Goal: Transaction & Acquisition: Purchase product/service

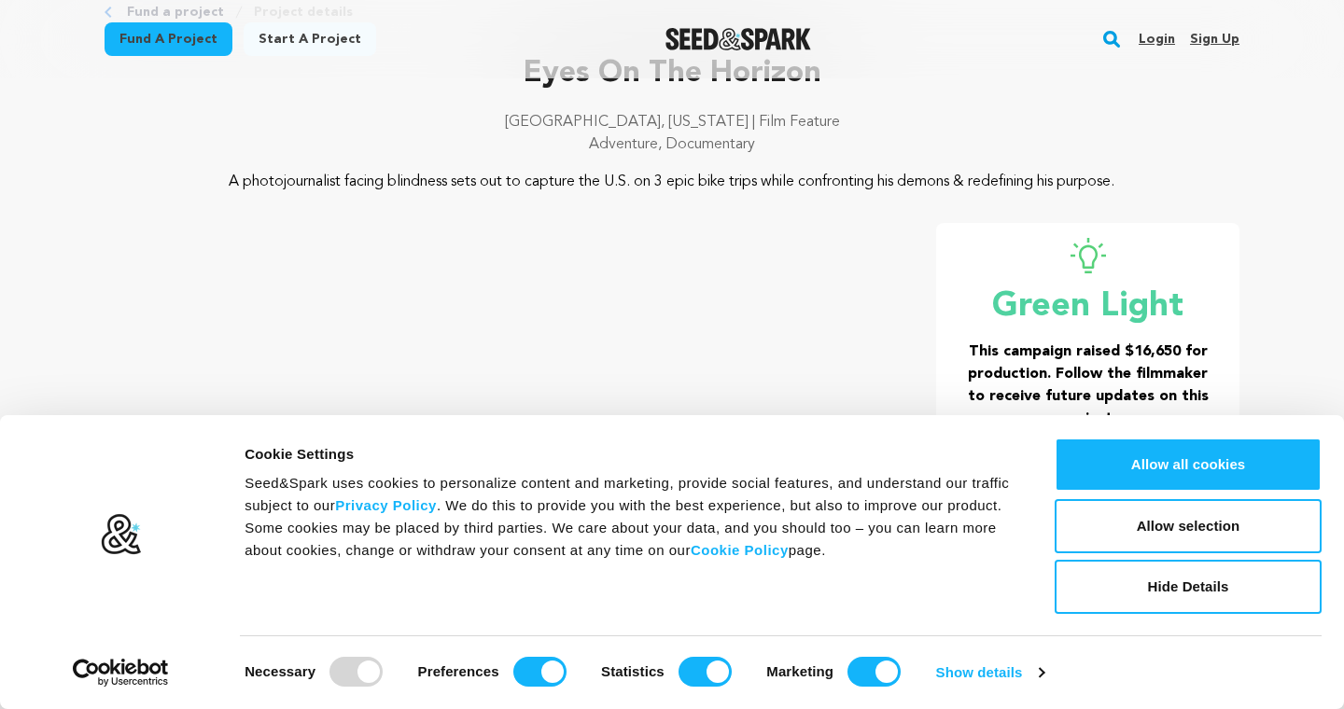
scroll to position [134, 0]
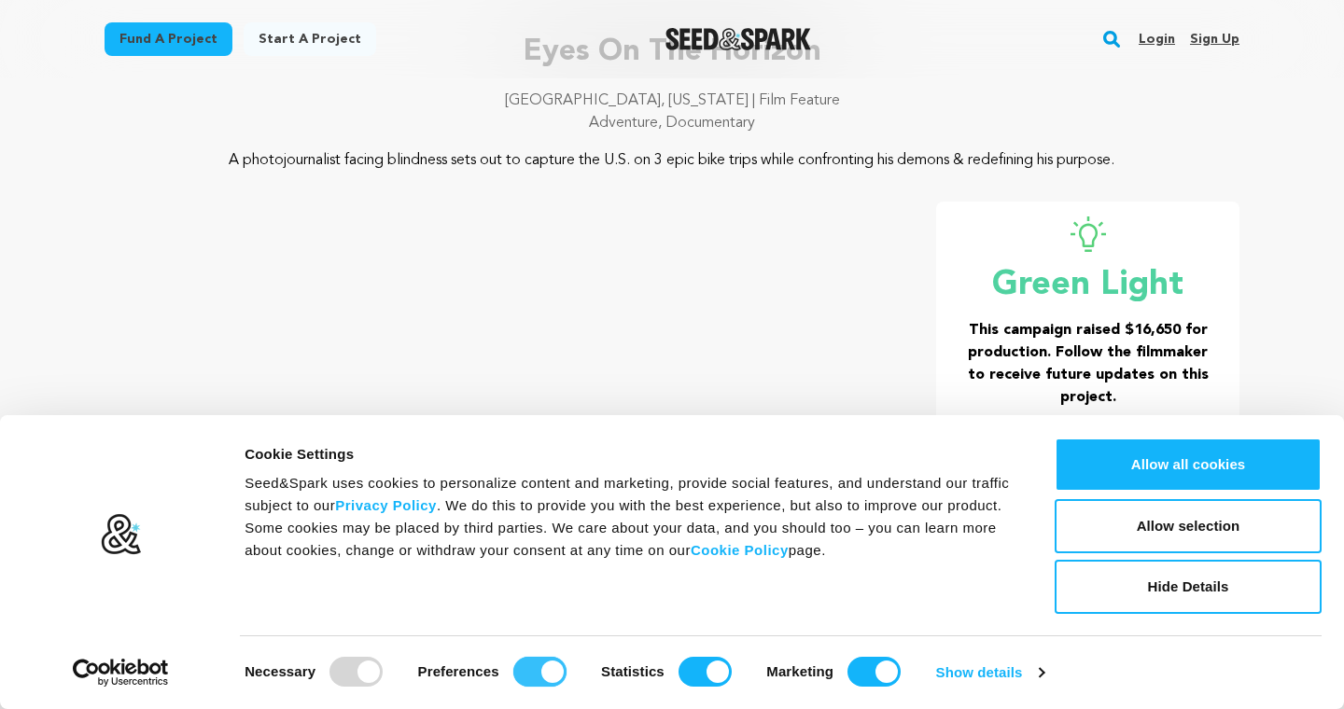
click at [544, 676] on input "Preferences" at bounding box center [539, 672] width 53 height 30
checkbox input "false"
click at [705, 680] on input "Statistics" at bounding box center [704, 672] width 53 height 30
checkbox input "false"
click at [863, 667] on input "Marketing" at bounding box center [873, 672] width 53 height 30
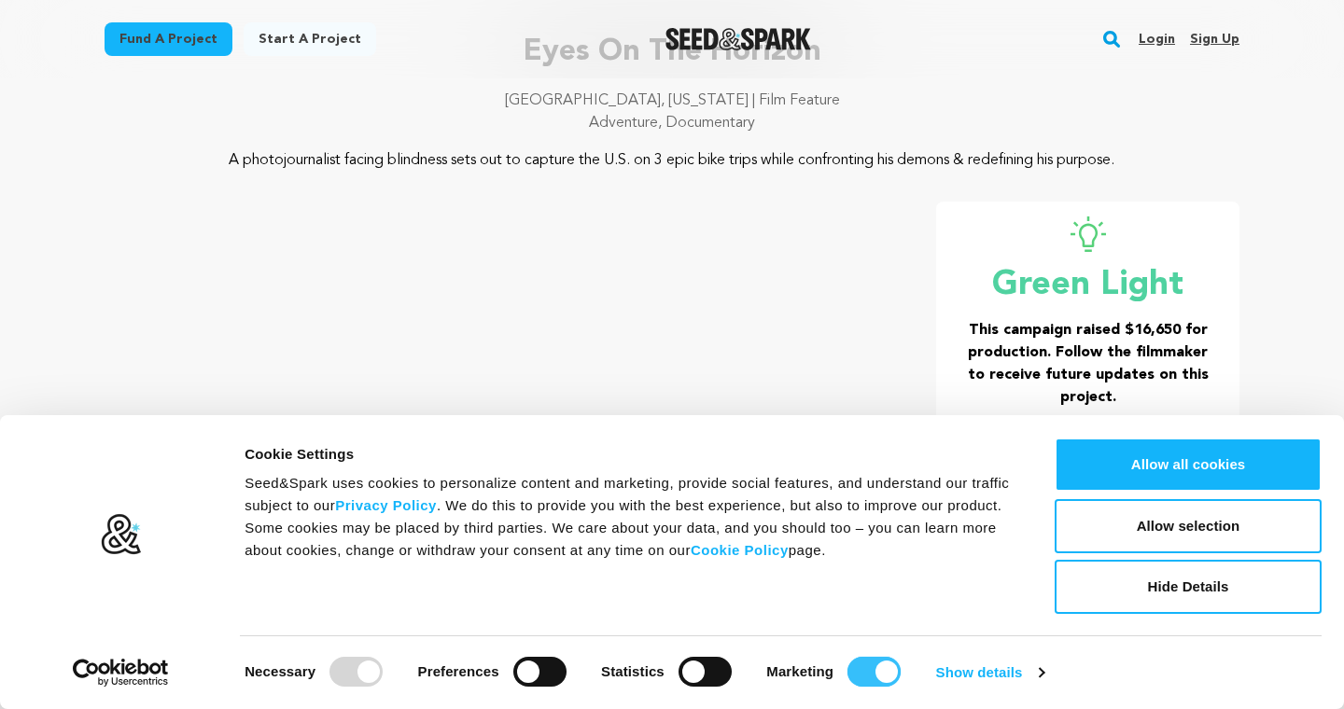
checkbox input "false"
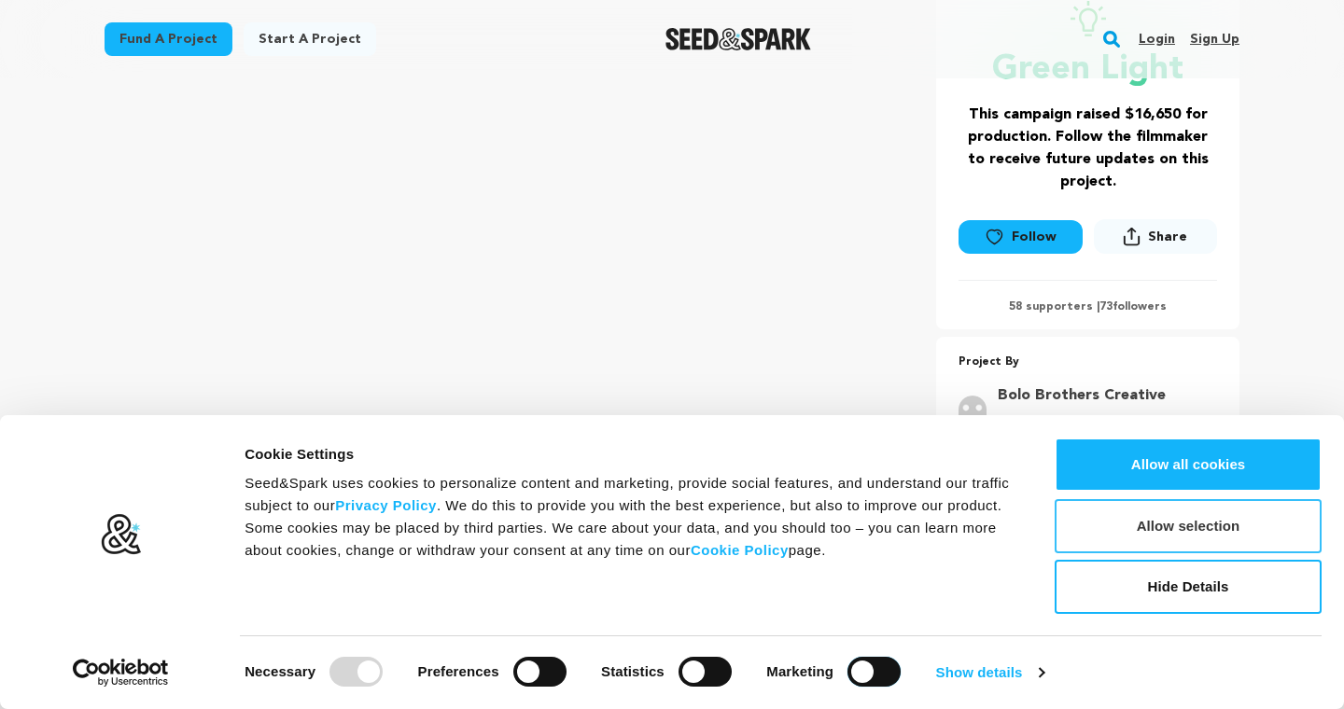
scroll to position [348, 0]
click at [1164, 527] on button "Allow selection" at bounding box center [1187, 526] width 267 height 54
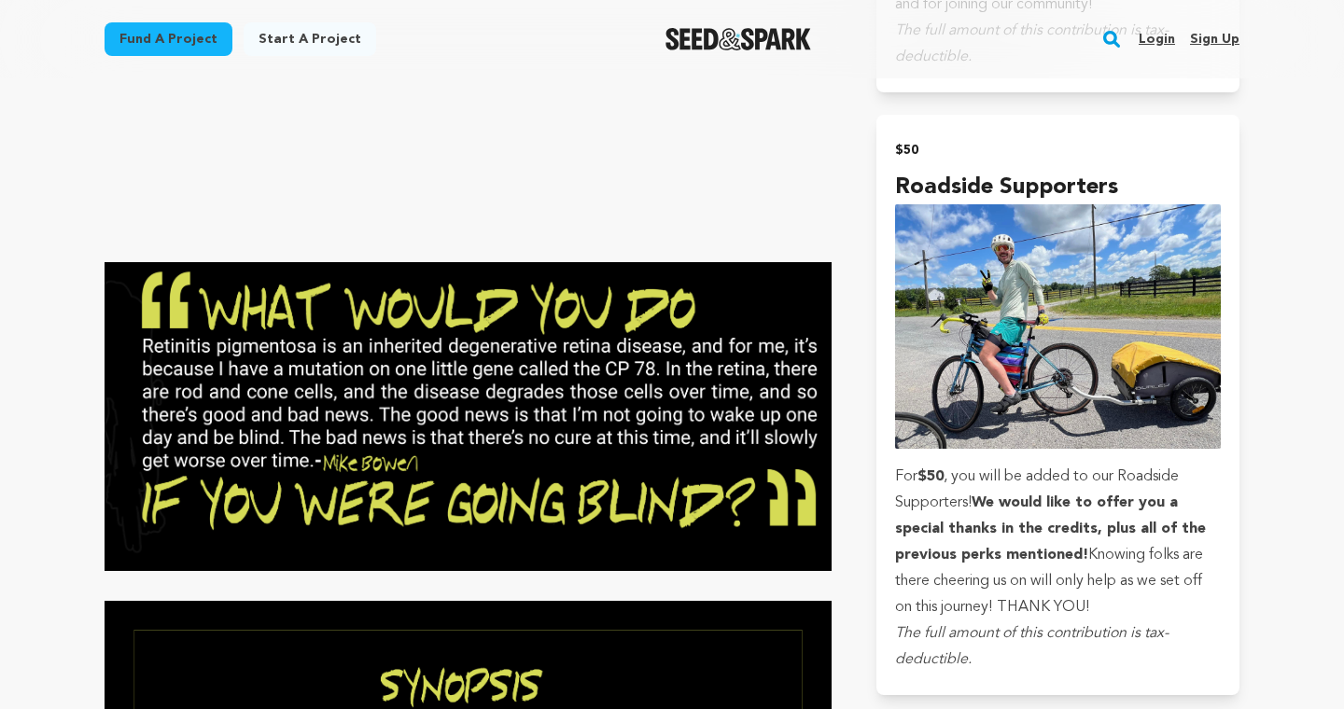
scroll to position [1827, 0]
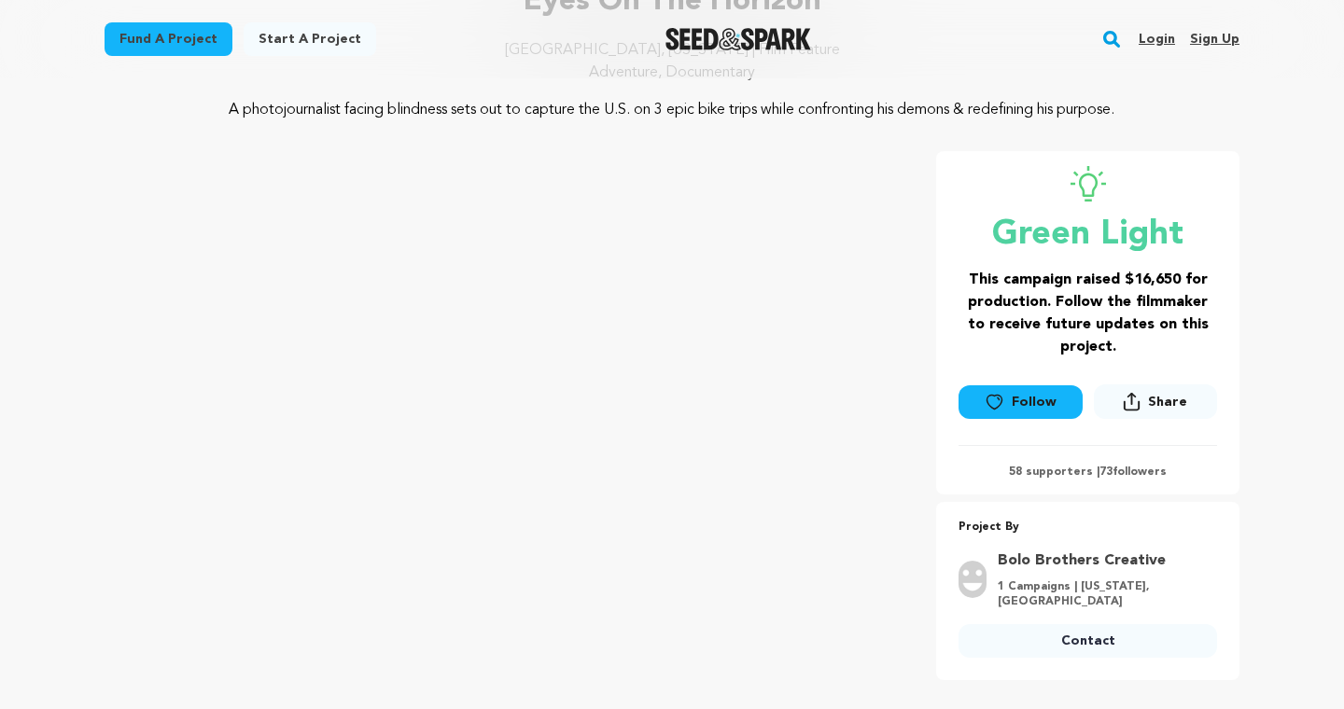
scroll to position [0, 0]
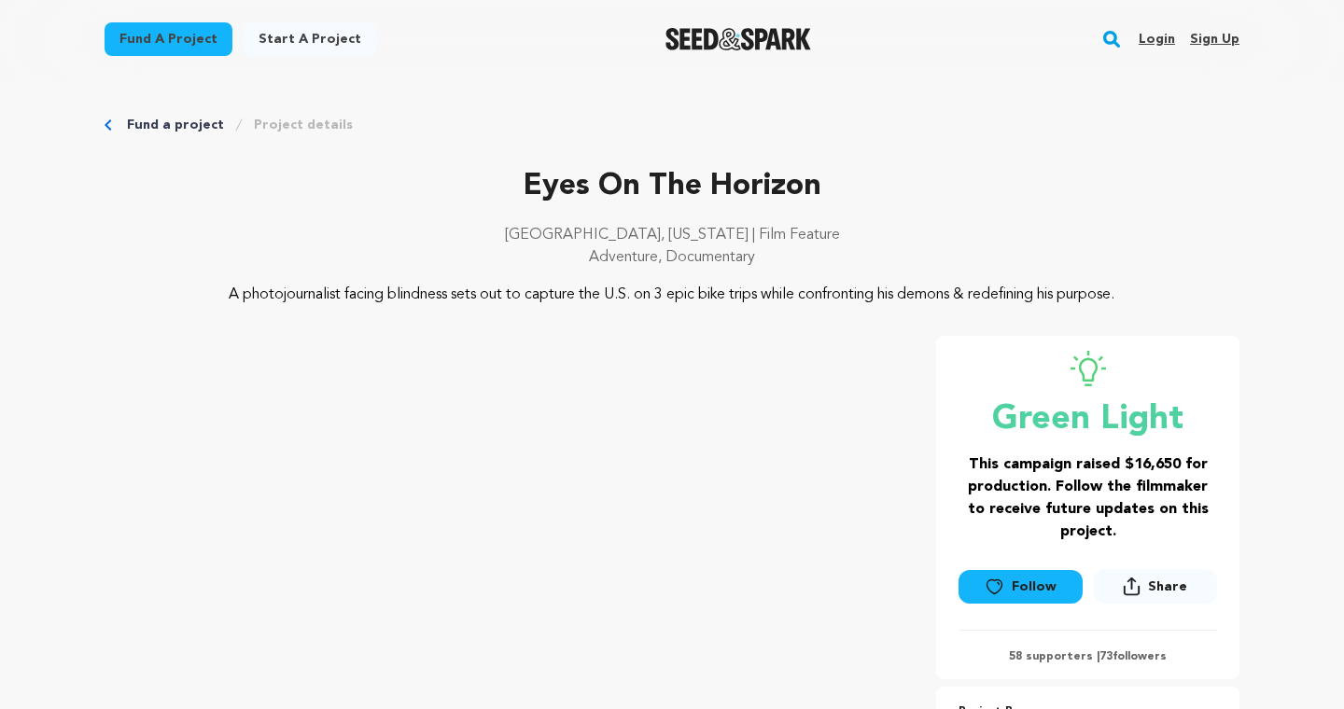
click at [167, 32] on link "Fund a project" at bounding box center [169, 39] width 128 height 34
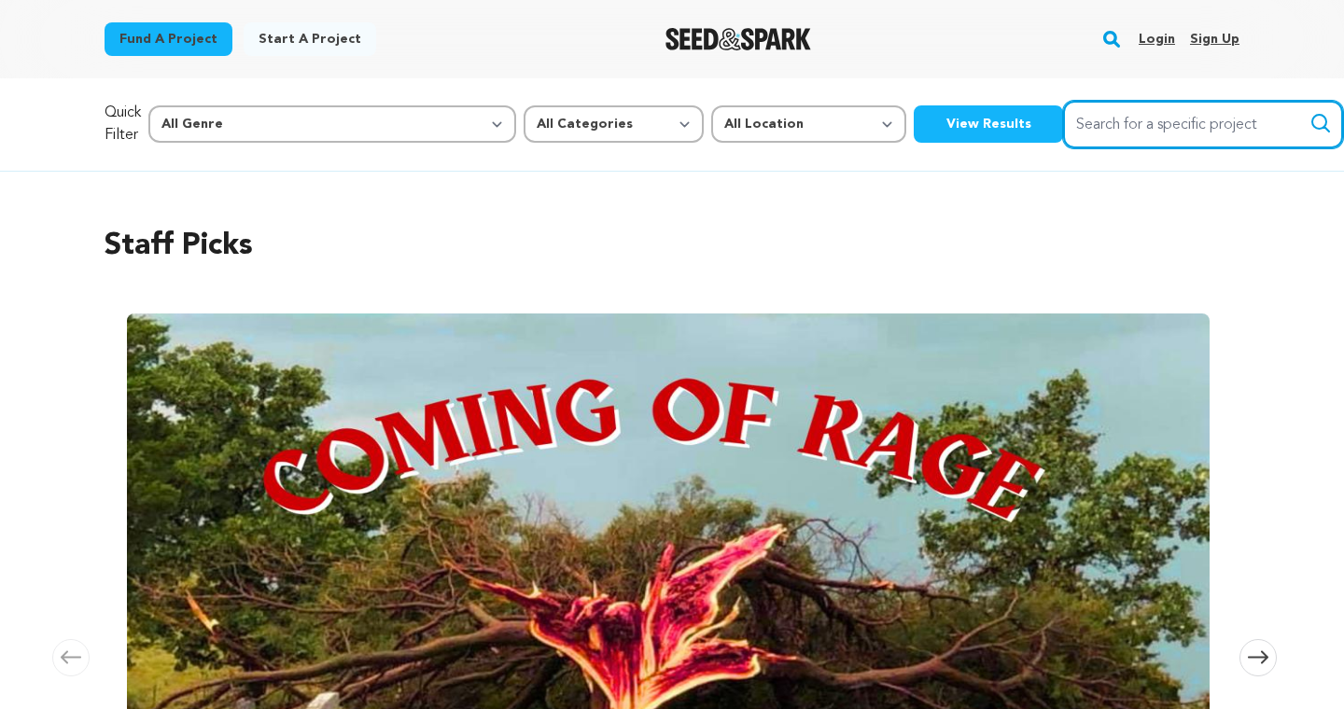
click at [1063, 133] on input "Search for a specific project" at bounding box center [1203, 125] width 280 height 48
type input "eyes on the horizon"
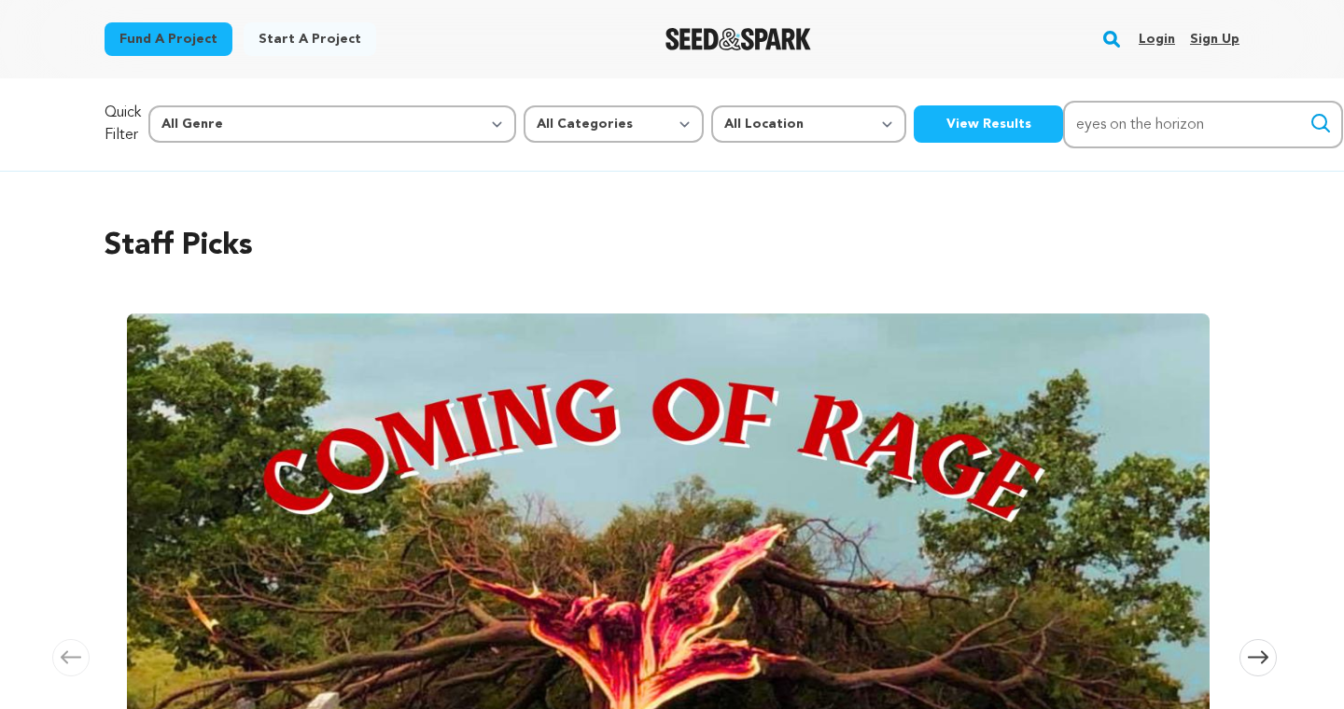
click at [1309, 118] on icon "submit" at bounding box center [1320, 123] width 22 height 22
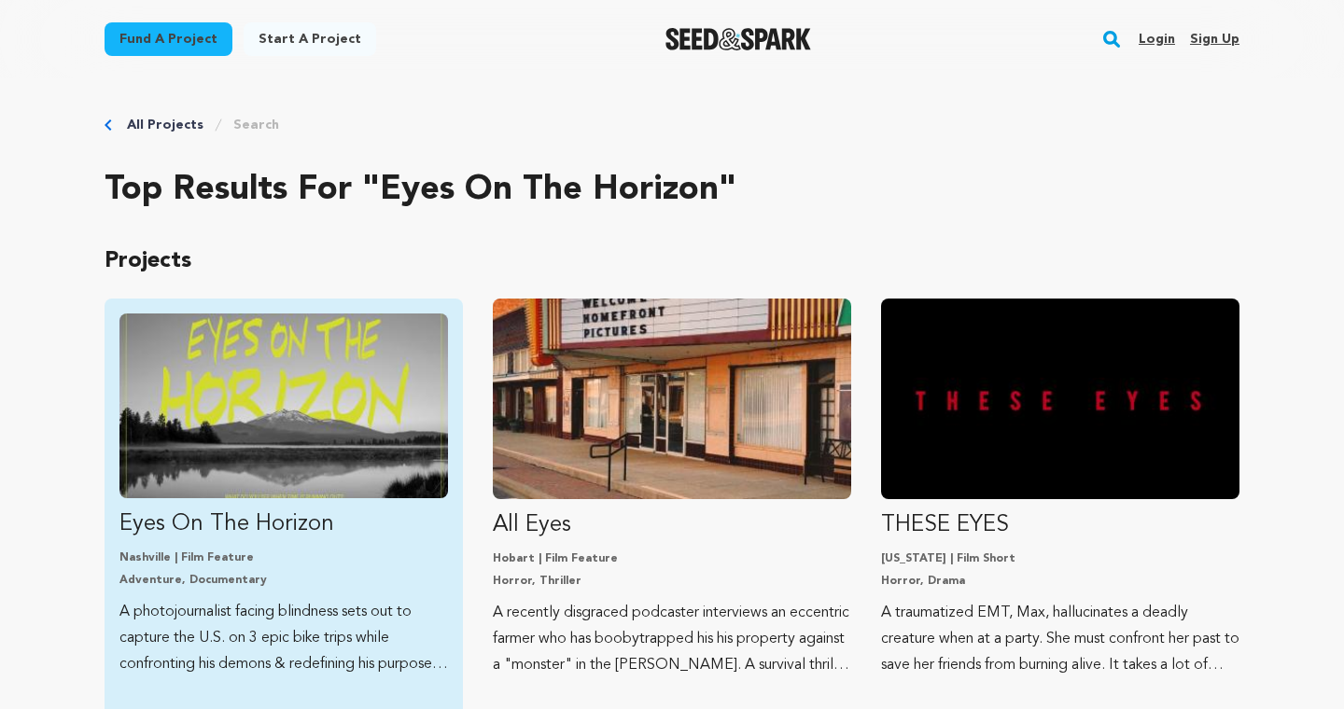
click at [222, 373] on img "Fund Eyes On The Horizon" at bounding box center [283, 406] width 328 height 185
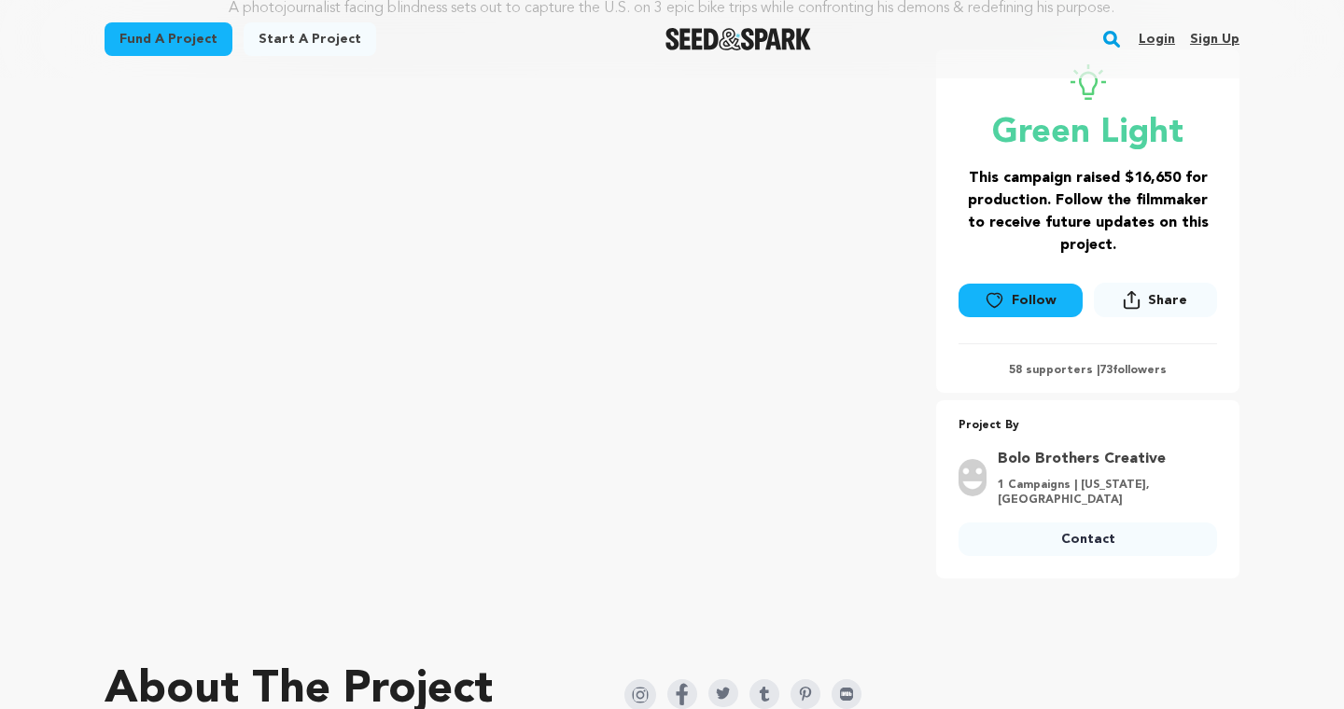
scroll to position [286, 0]
click at [1090, 554] on link "Contact" at bounding box center [1087, 541] width 258 height 34
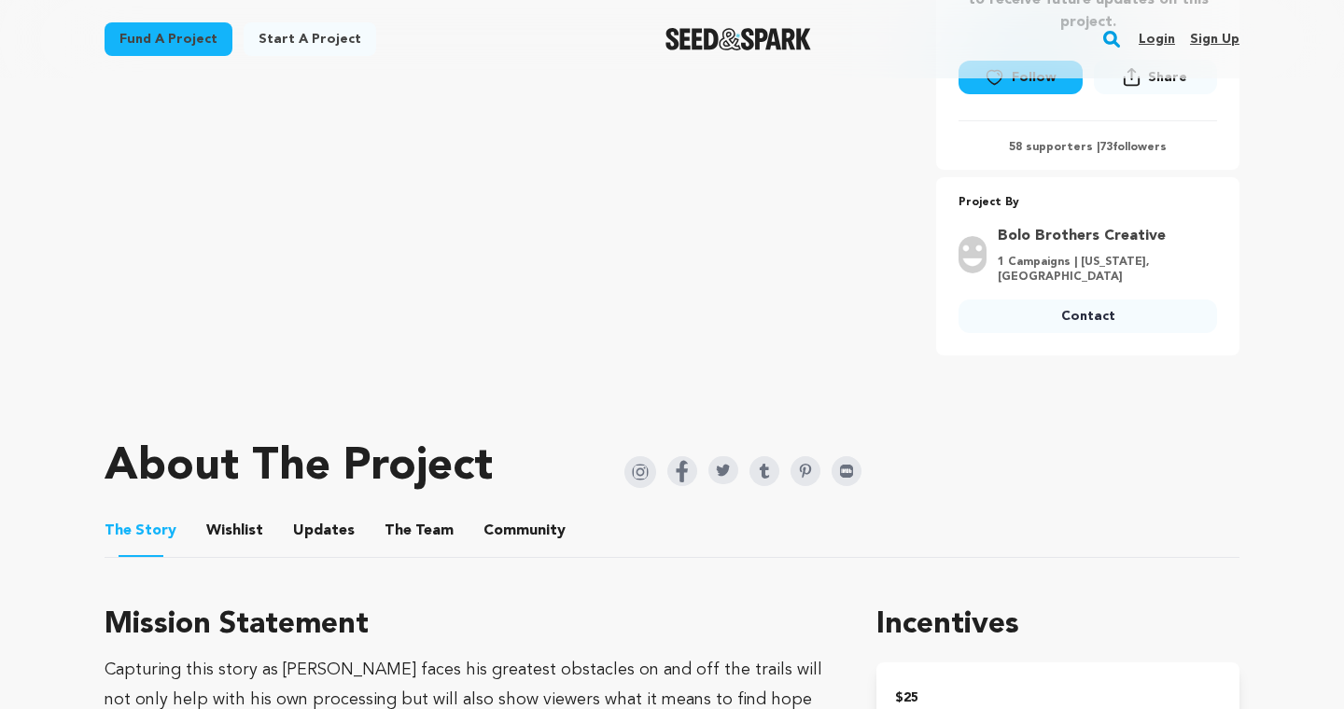
scroll to position [511, 0]
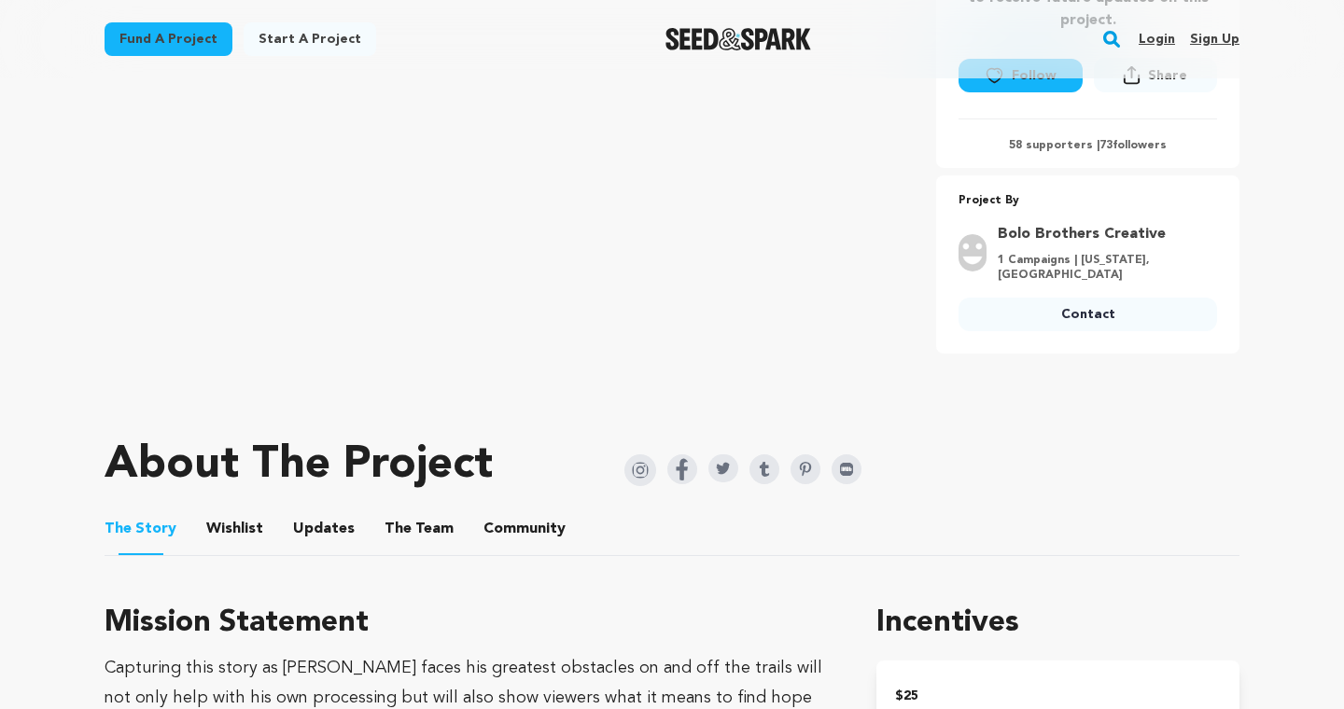
click at [635, 486] on img at bounding box center [640, 470] width 32 height 32
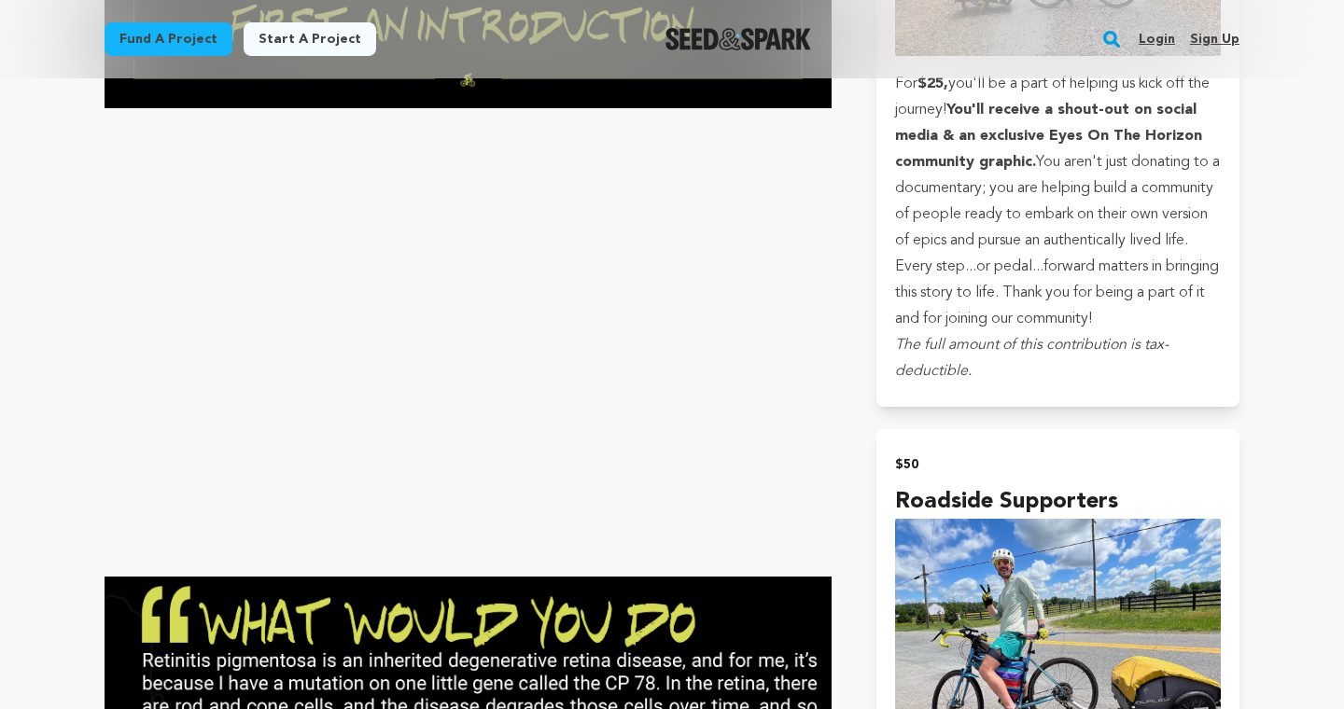
scroll to position [1514, 0]
